Goal: Transaction & Acquisition: Download file/media

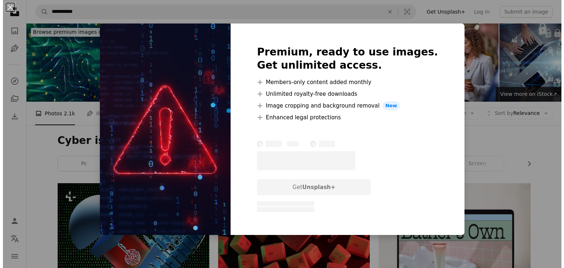
scroll to position [572, 0]
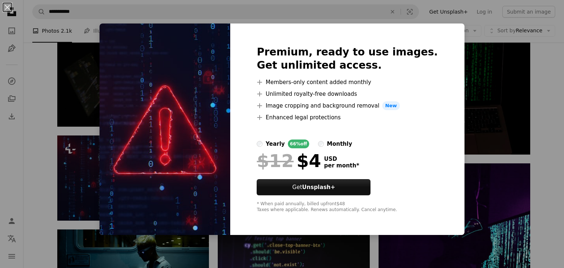
click at [68, 170] on div "An X shape Premium, ready to use images. Get unlimited access. A plus sign Memb…" at bounding box center [282, 134] width 564 height 268
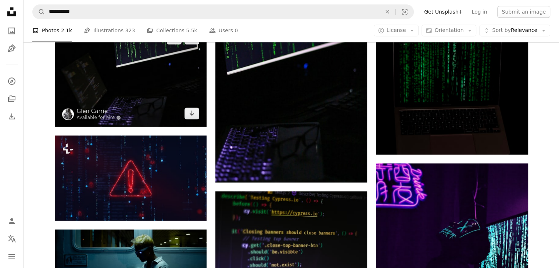
click at [127, 90] on img at bounding box center [131, 75] width 152 height 101
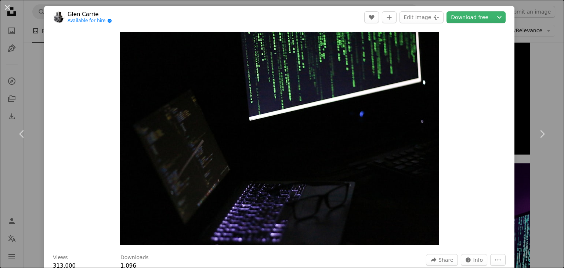
drag, startPoint x: 564, startPoint y: 8, endPoint x: 564, endPoint y: 22, distance: 14.3
click at [558, 22] on html "**********" at bounding box center [282, 206] width 564 height 1556
click at [464, 18] on link "Download free" at bounding box center [470, 17] width 46 height 12
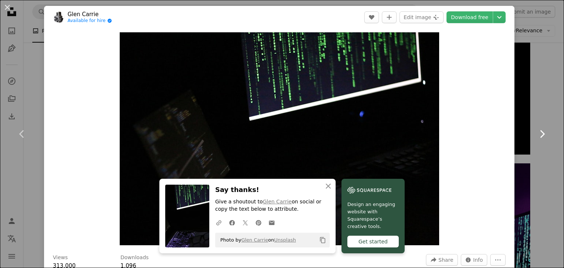
click at [523, 102] on link "Chevron right" at bounding box center [542, 134] width 44 height 71
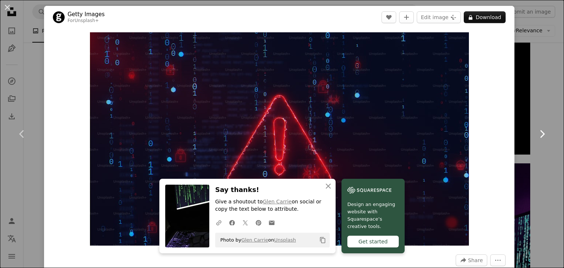
click at [525, 106] on link "Chevron right" at bounding box center [542, 134] width 44 height 71
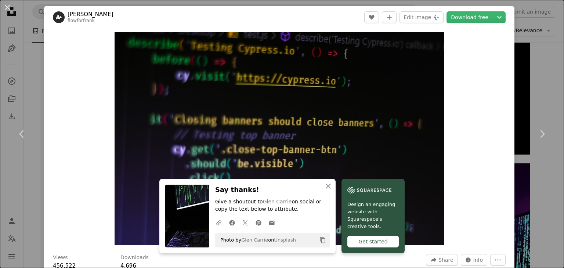
click at [538, 81] on div "An X shape Chevron left Chevron right An X shape Close Say thanks! Give a shout…" at bounding box center [282, 134] width 564 height 268
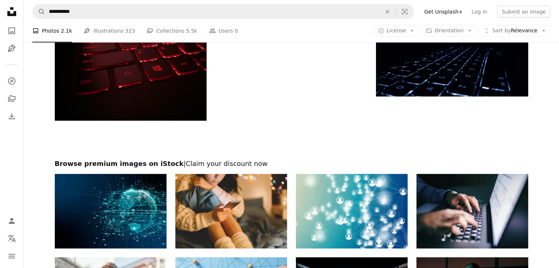
scroll to position [2055, 0]
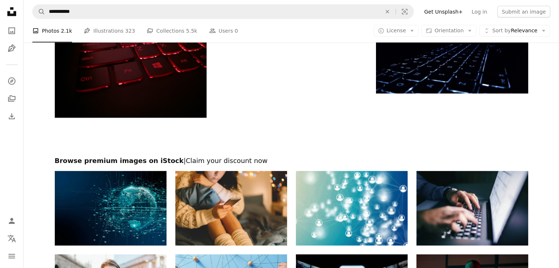
click at [123, 206] on img at bounding box center [111, 208] width 112 height 75
